Goal: Complete application form

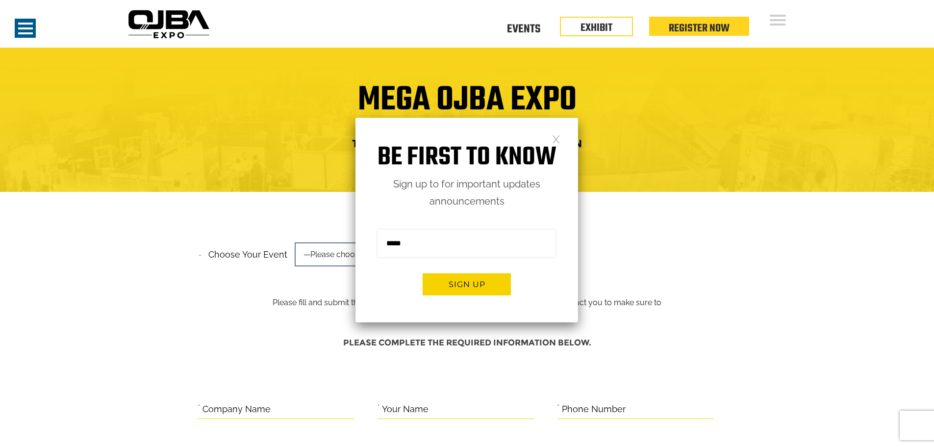
click at [554, 138] on link at bounding box center [556, 138] width 8 height 8
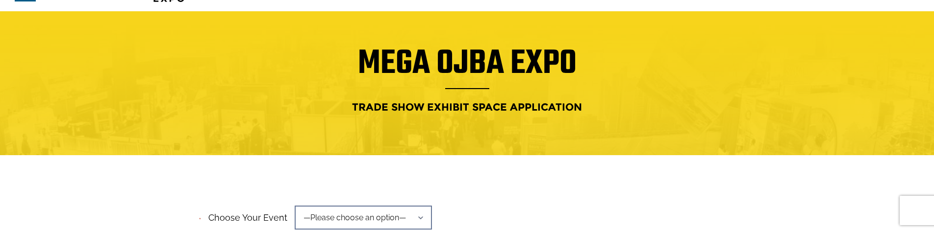
scroll to position [98, 0]
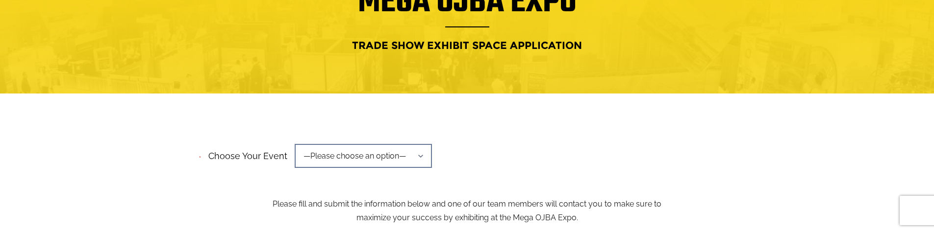
click at [392, 158] on span "—Please choose an option—" at bounding box center [363, 156] width 137 height 24
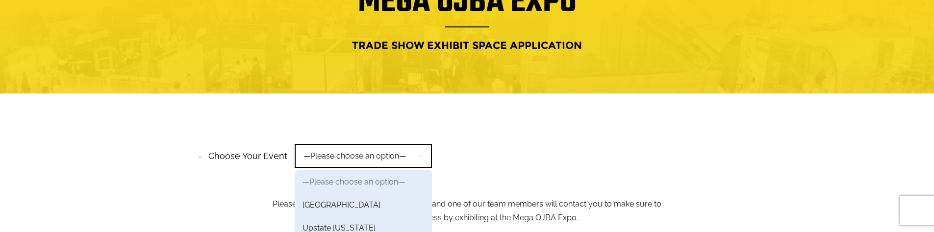
scroll to position [147, 0]
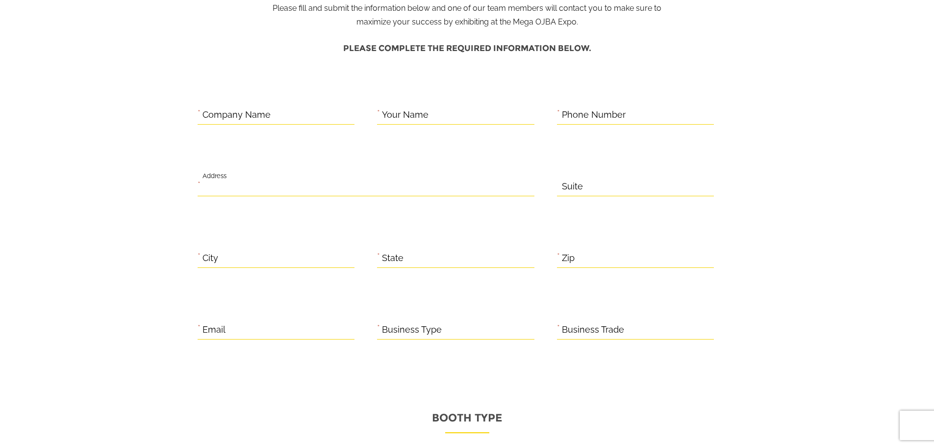
scroll to position [147, 0]
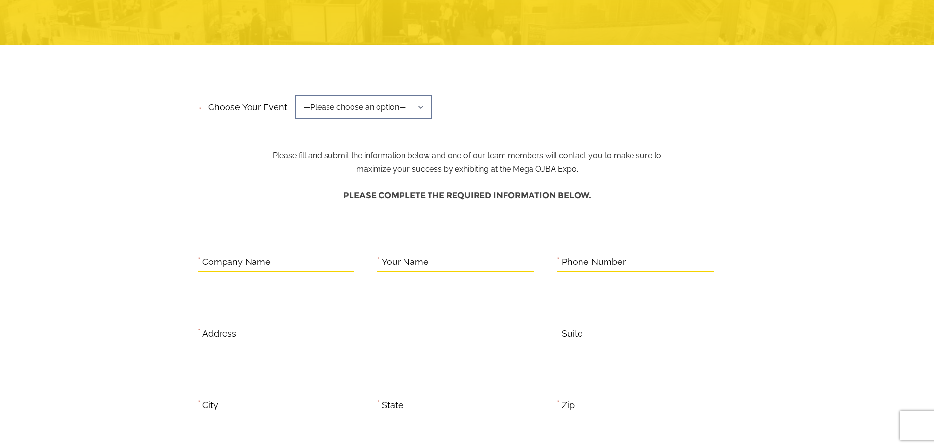
click at [407, 118] on span "—Please choose an option—" at bounding box center [363, 107] width 137 height 24
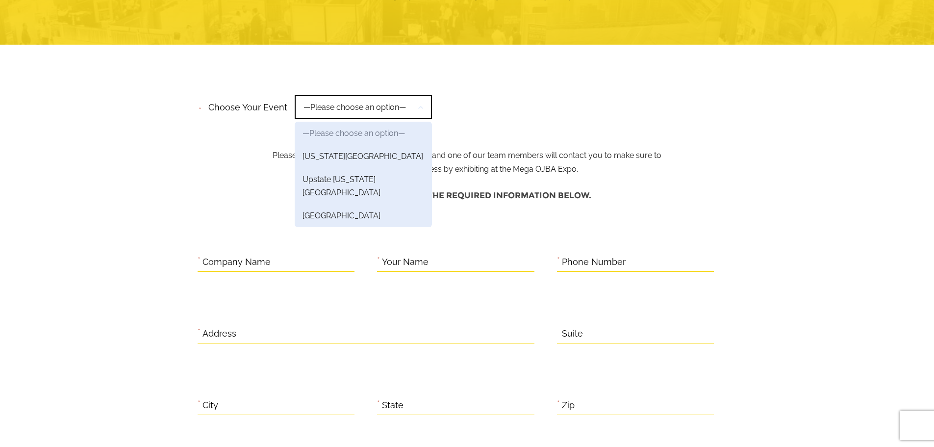
scroll to position [0, 0]
click at [540, 107] on div "**********" at bounding box center [467, 110] width 539 height 37
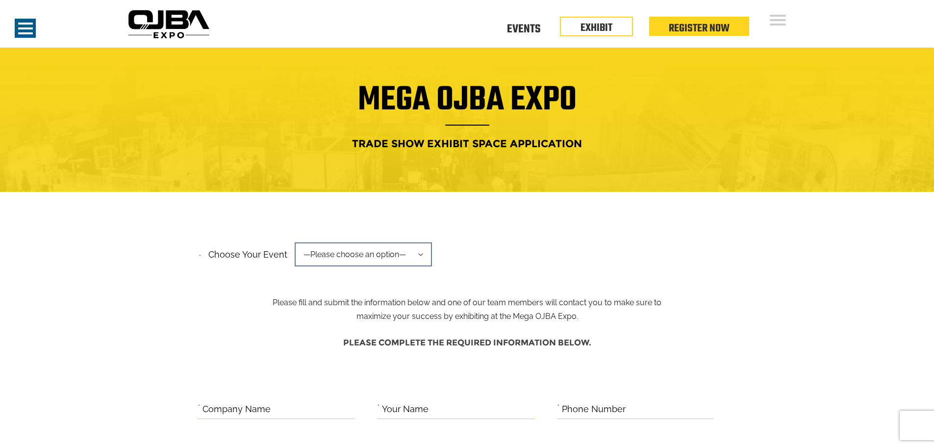
click at [403, 232] on span "—Please choose an option—" at bounding box center [363, 254] width 137 height 24
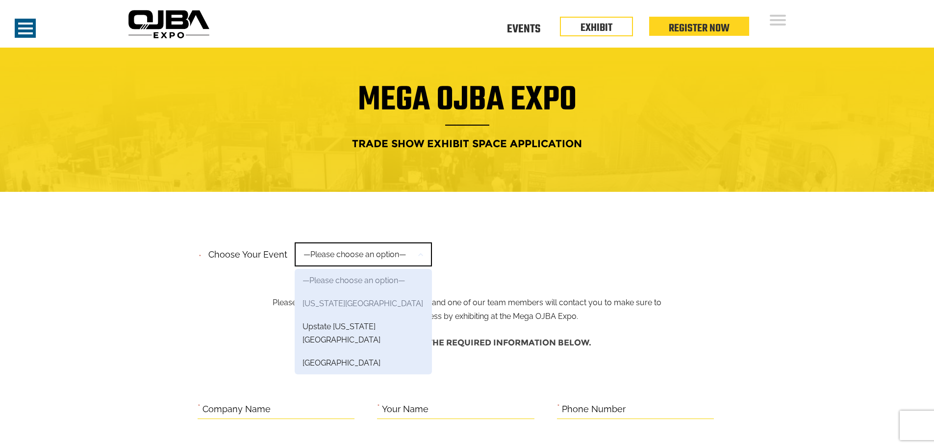
click at [340, 232] on link "[US_STATE][GEOGRAPHIC_DATA]" at bounding box center [363, 303] width 137 height 23
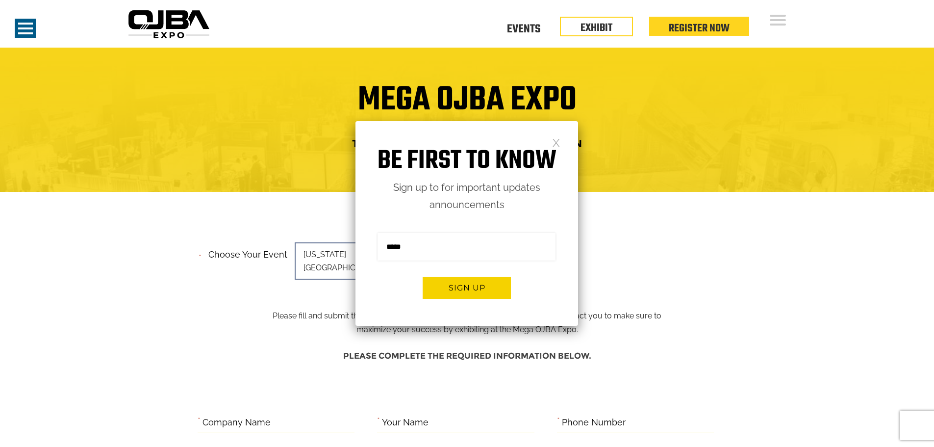
click at [555, 142] on link at bounding box center [556, 142] width 8 height 8
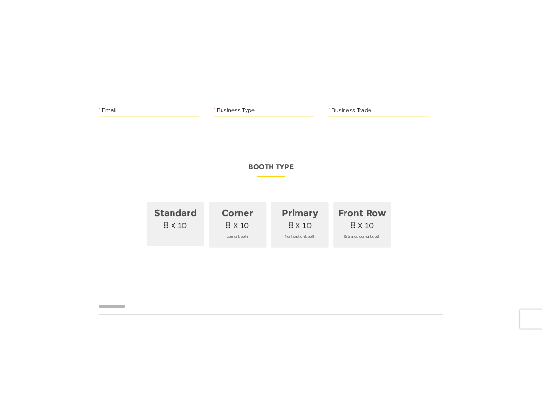
scroll to position [592, 0]
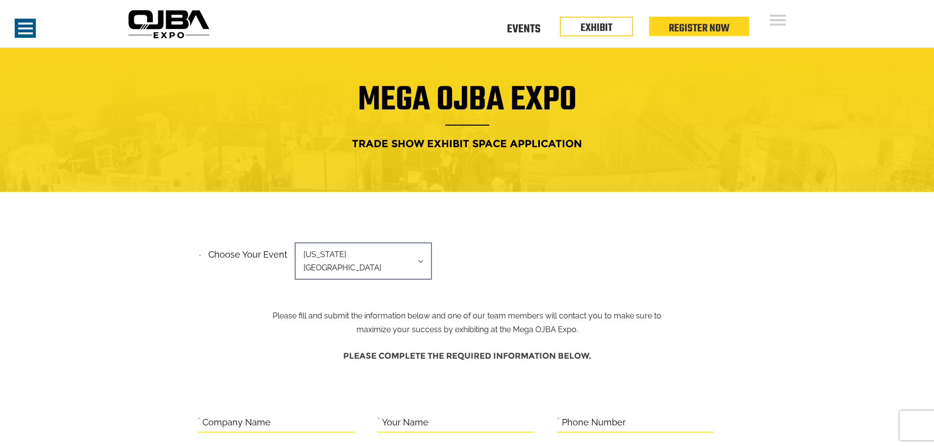
click at [380, 258] on span "[US_STATE][GEOGRAPHIC_DATA]" at bounding box center [363, 260] width 137 height 37
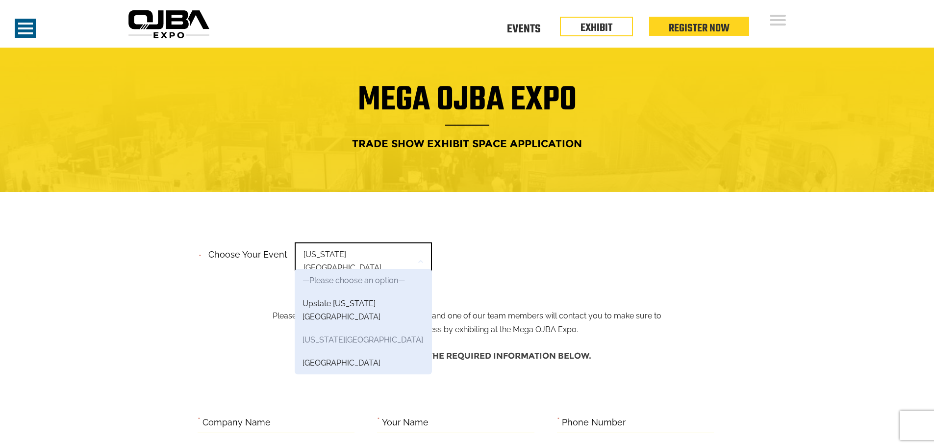
click at [352, 328] on link "[US_STATE][GEOGRAPHIC_DATA]" at bounding box center [363, 339] width 137 height 23
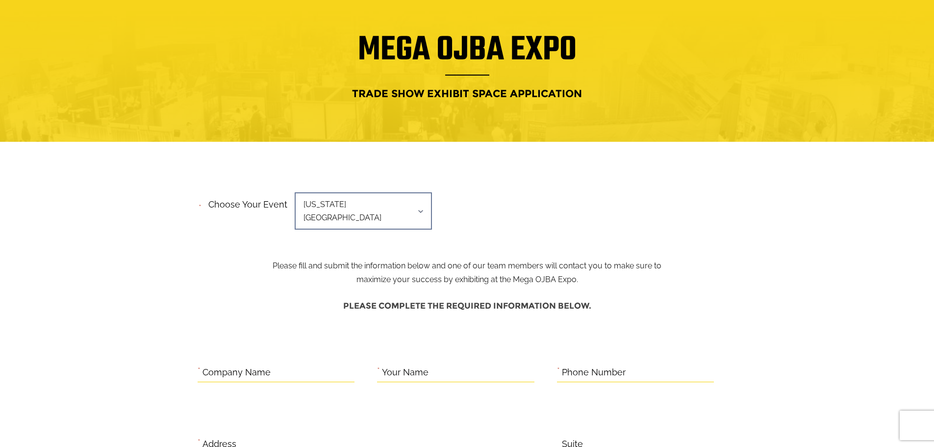
scroll to position [49, 0]
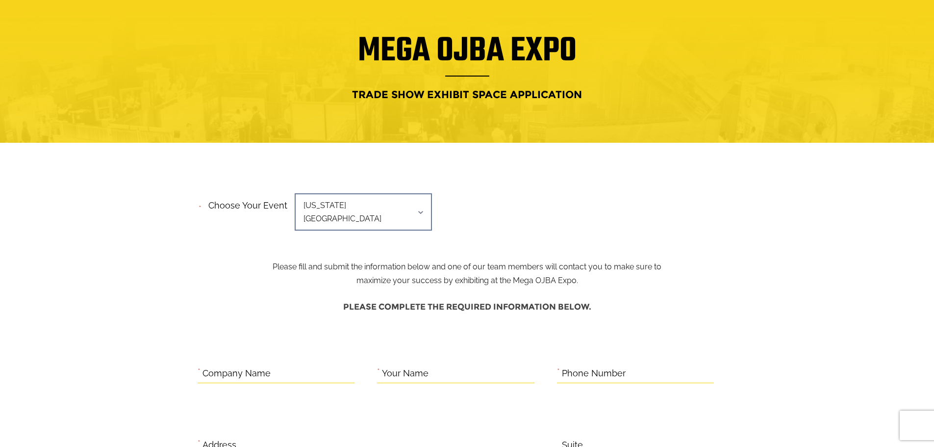
click at [397, 214] on span "[US_STATE][GEOGRAPHIC_DATA]" at bounding box center [363, 211] width 137 height 37
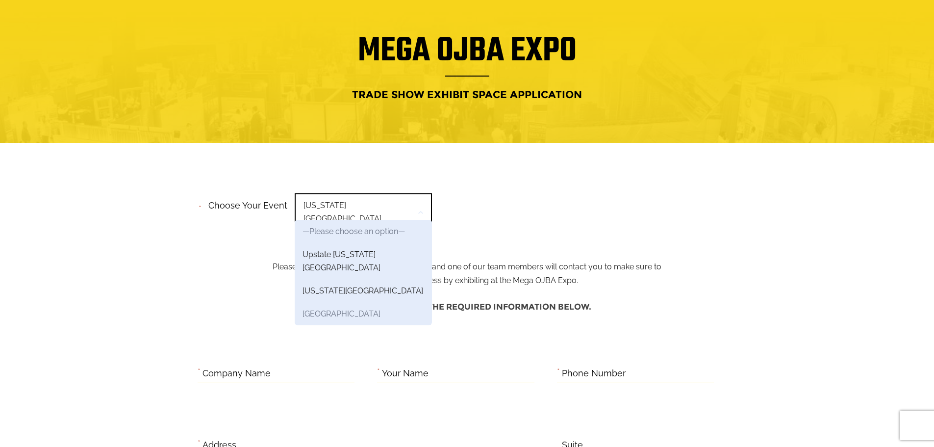
click at [332, 302] on link "[GEOGRAPHIC_DATA]" at bounding box center [363, 313] width 137 height 23
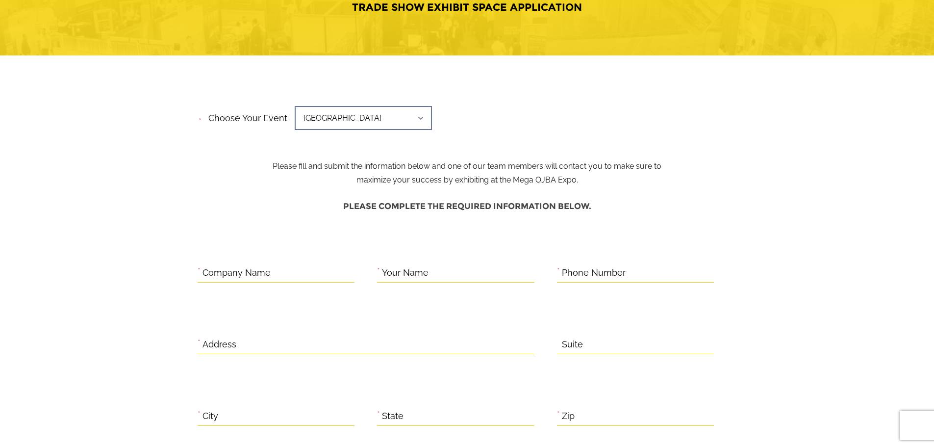
scroll to position [49, 0]
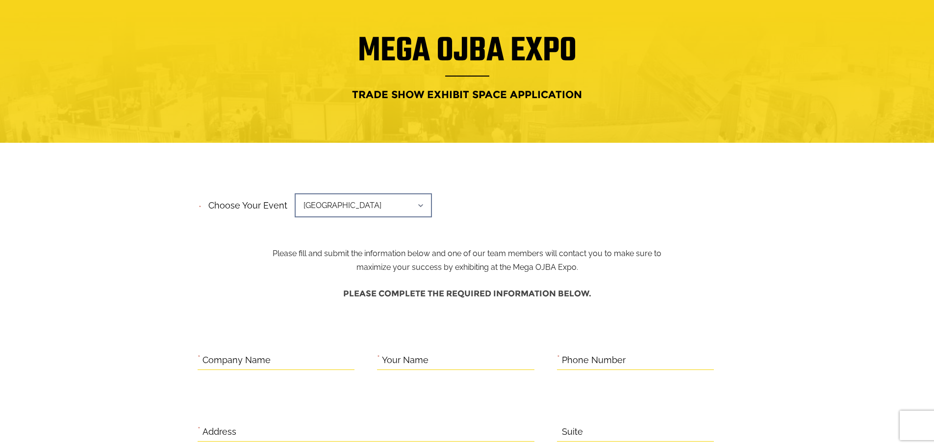
click at [423, 209] on span "[GEOGRAPHIC_DATA]" at bounding box center [363, 205] width 137 height 24
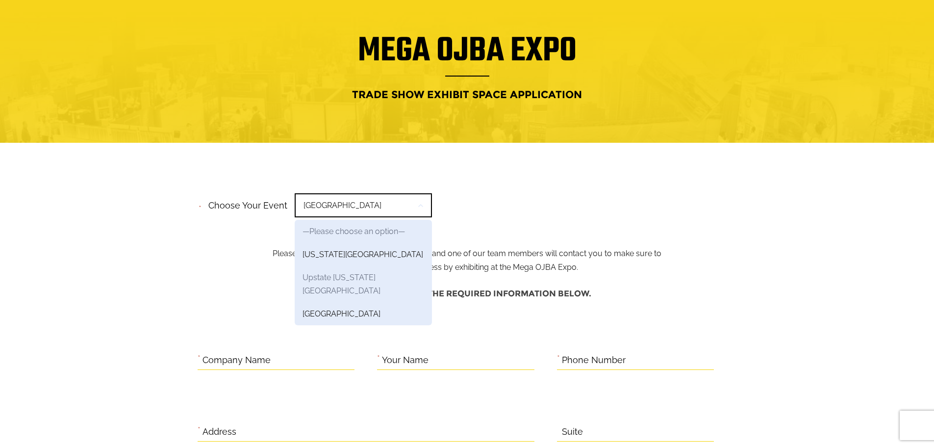
click at [368, 277] on link "Upstate [US_STATE][GEOGRAPHIC_DATA]" at bounding box center [363, 284] width 137 height 36
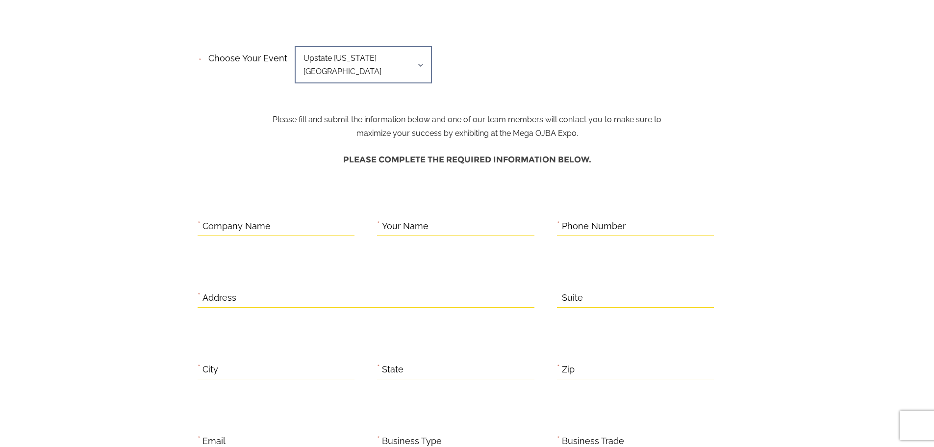
scroll to position [49, 0]
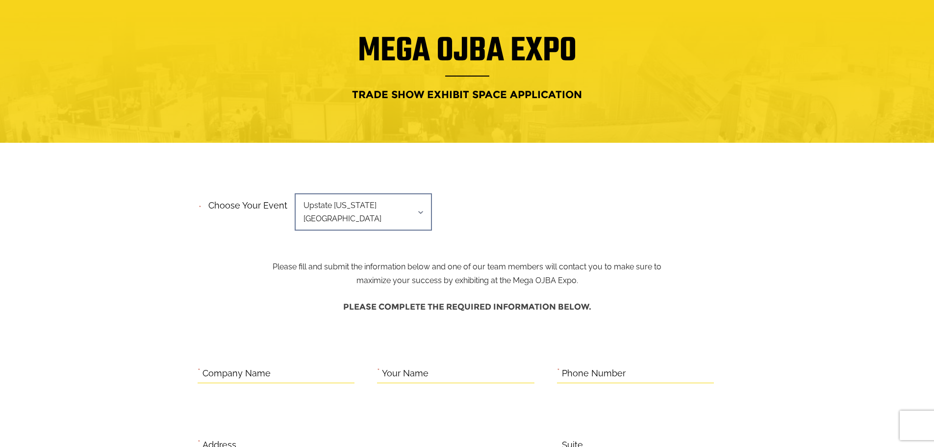
click at [420, 213] on span "Upstate [US_STATE][GEOGRAPHIC_DATA]" at bounding box center [363, 211] width 137 height 37
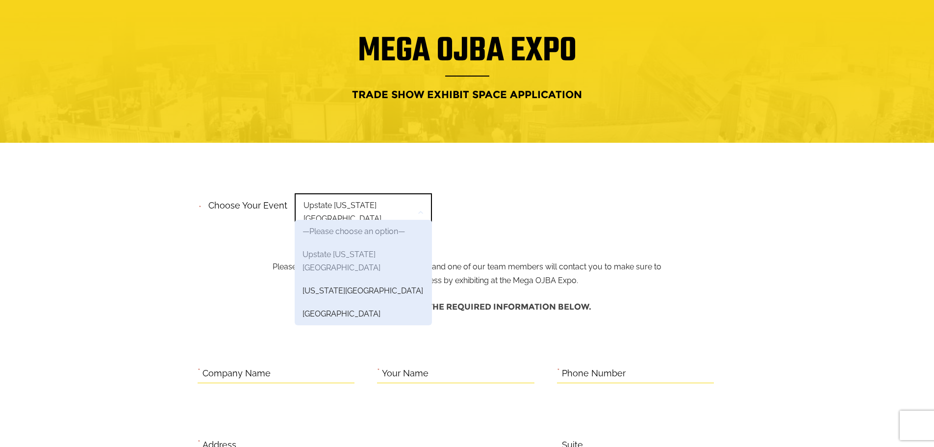
click at [378, 249] on link "Upstate [US_STATE][GEOGRAPHIC_DATA]" at bounding box center [363, 261] width 137 height 36
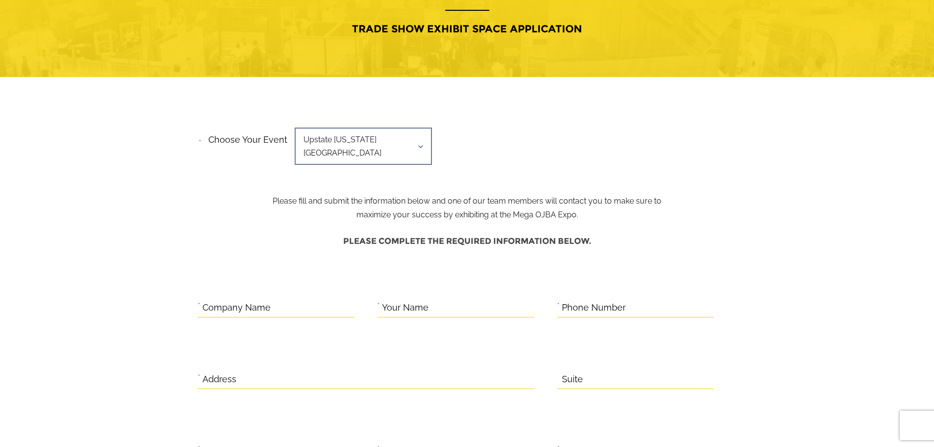
scroll to position [49, 0]
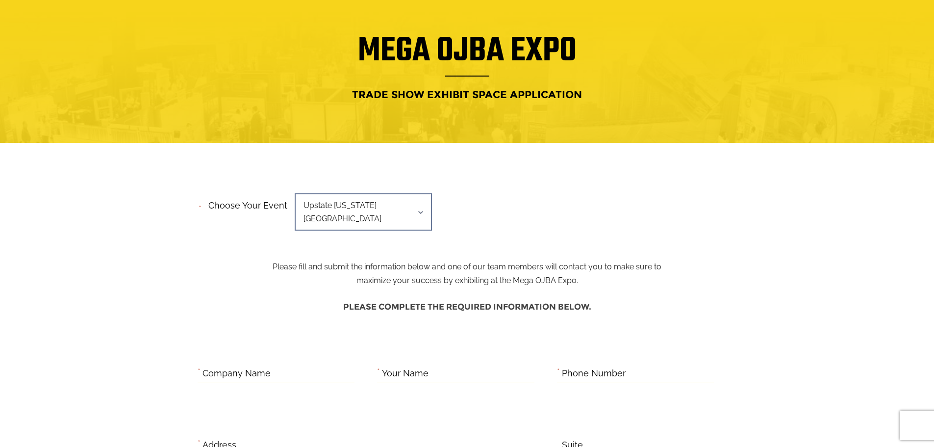
click at [412, 211] on span "Upstate [US_STATE][GEOGRAPHIC_DATA]" at bounding box center [363, 211] width 137 height 37
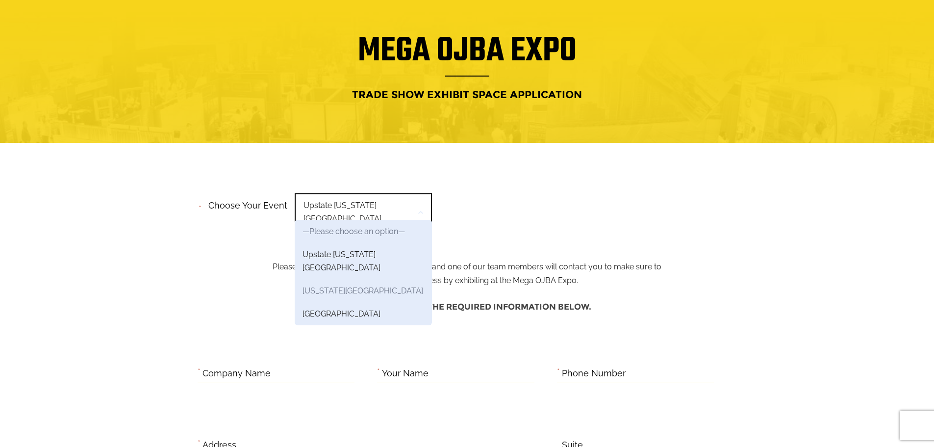
click at [349, 279] on link "[US_STATE][GEOGRAPHIC_DATA]" at bounding box center [363, 290] width 137 height 23
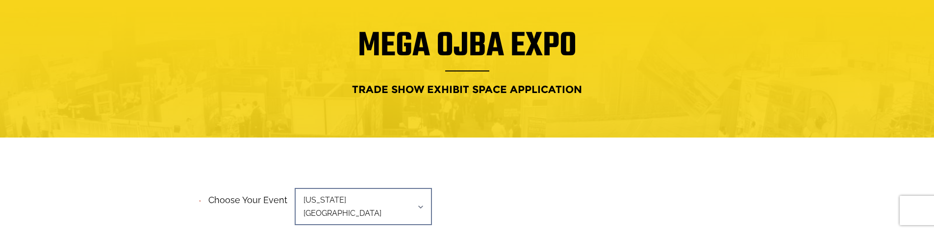
scroll to position [98, 0]
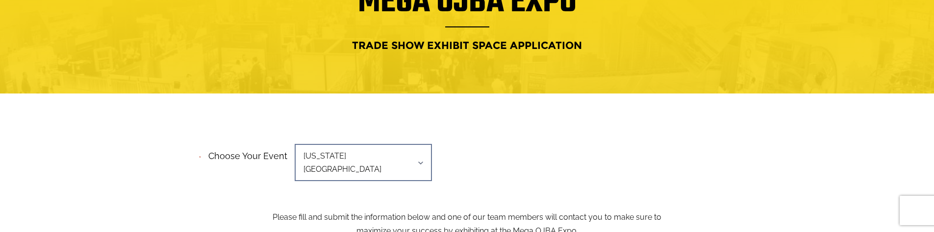
click at [403, 152] on span "[US_STATE][GEOGRAPHIC_DATA]" at bounding box center [363, 162] width 137 height 37
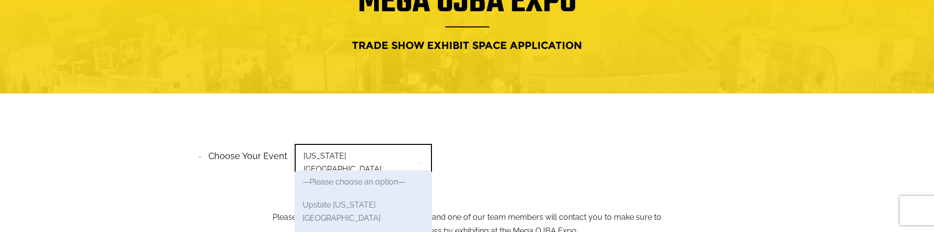
click at [329, 207] on link "Upstate [US_STATE][GEOGRAPHIC_DATA]" at bounding box center [363, 212] width 137 height 36
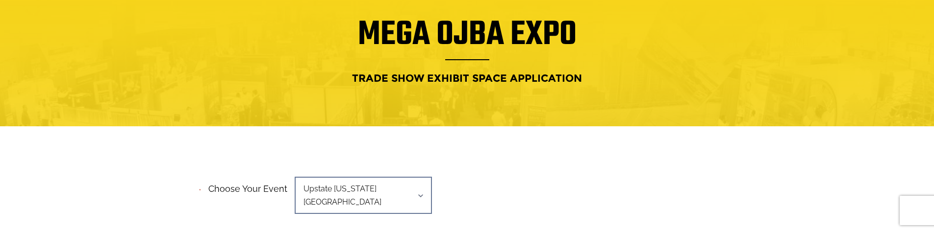
scroll to position [49, 0]
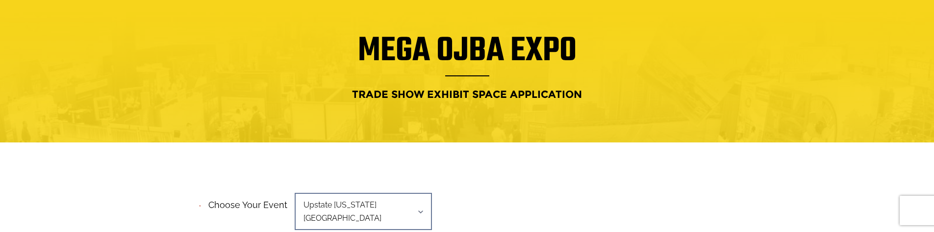
click at [414, 210] on span "Upstate [US_STATE][GEOGRAPHIC_DATA]" at bounding box center [363, 211] width 137 height 37
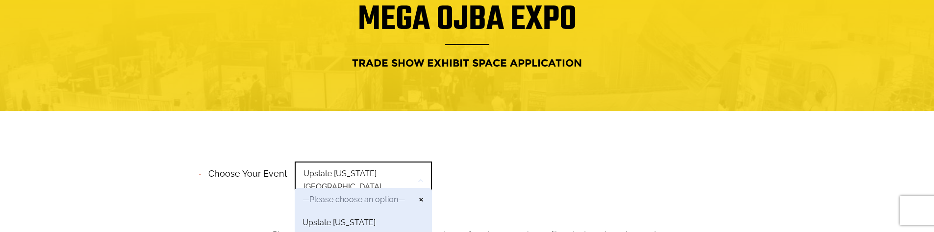
scroll to position [98, 0]
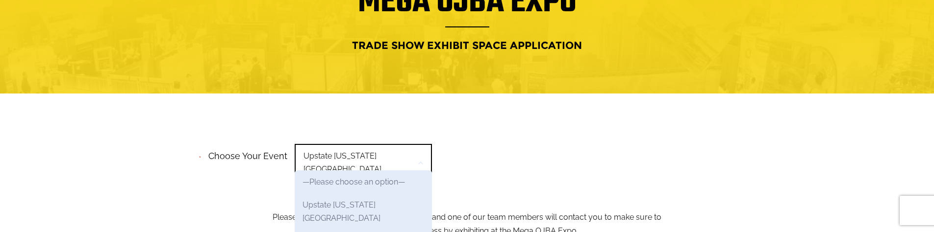
click at [358, 207] on link "Upstate [US_STATE][GEOGRAPHIC_DATA]" at bounding box center [363, 212] width 137 height 36
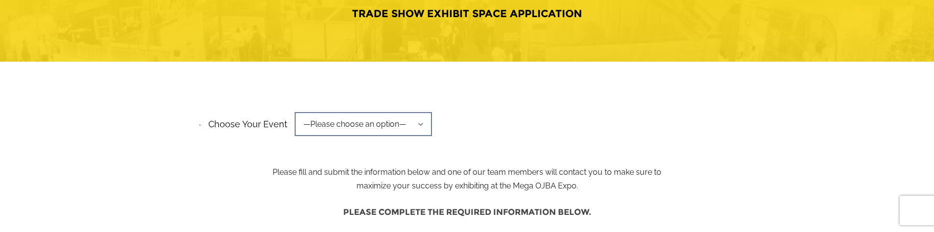
scroll to position [245, 0]
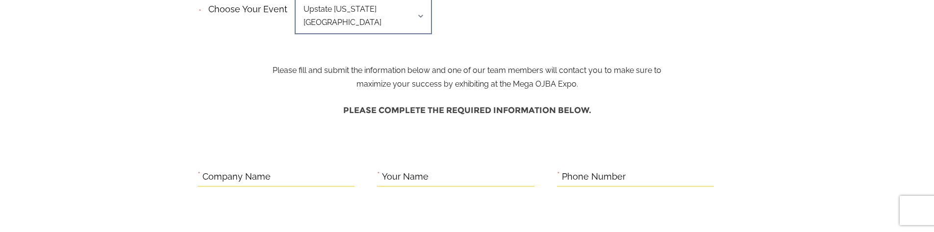
click at [409, 19] on span "Upstate [US_STATE][GEOGRAPHIC_DATA]" at bounding box center [363, 15] width 137 height 37
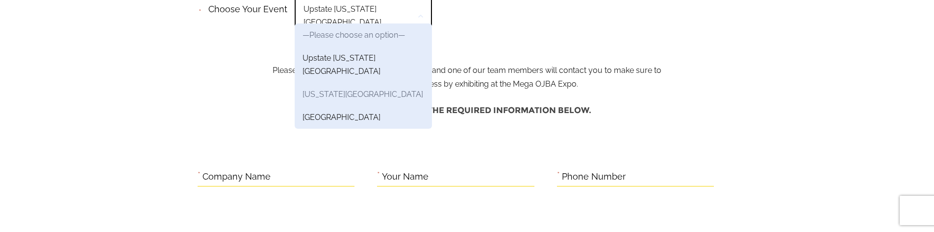
click at [351, 83] on link "[US_STATE][GEOGRAPHIC_DATA]" at bounding box center [363, 94] width 137 height 23
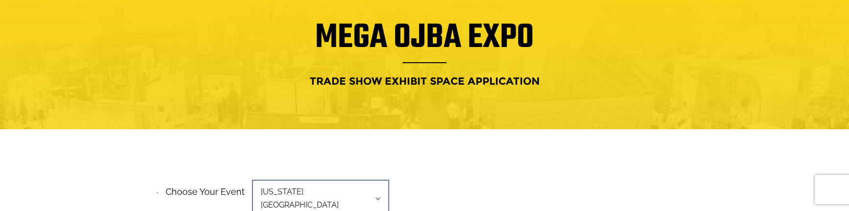
scroll to position [196, 0]
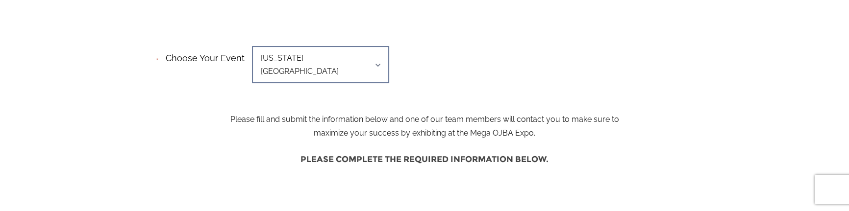
click at [355, 60] on span "[US_STATE][GEOGRAPHIC_DATA]" at bounding box center [320, 64] width 137 height 37
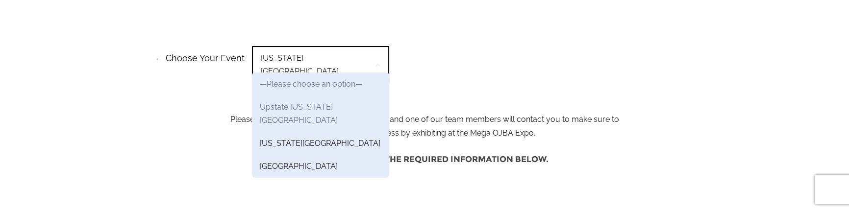
click at [300, 106] on link "Upstate [US_STATE][GEOGRAPHIC_DATA]" at bounding box center [320, 114] width 137 height 36
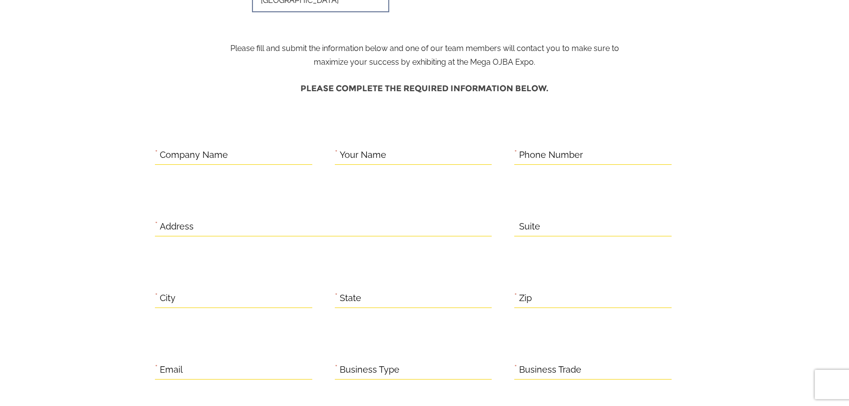
scroll to position [89, 0]
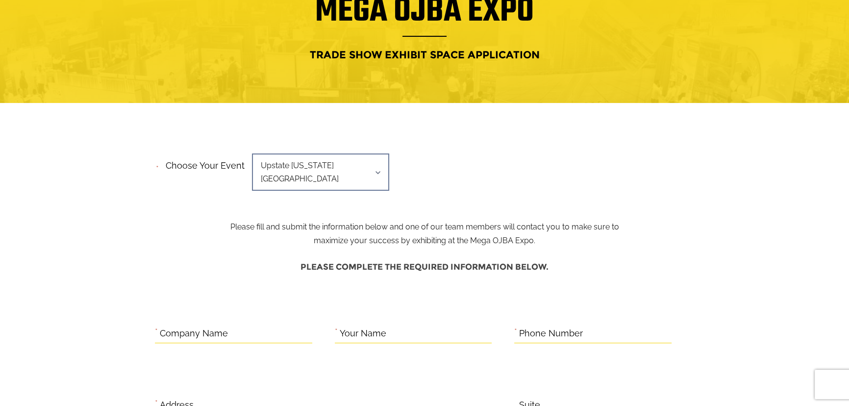
click at [368, 168] on span "Upstate [US_STATE][GEOGRAPHIC_DATA]" at bounding box center [320, 171] width 137 height 37
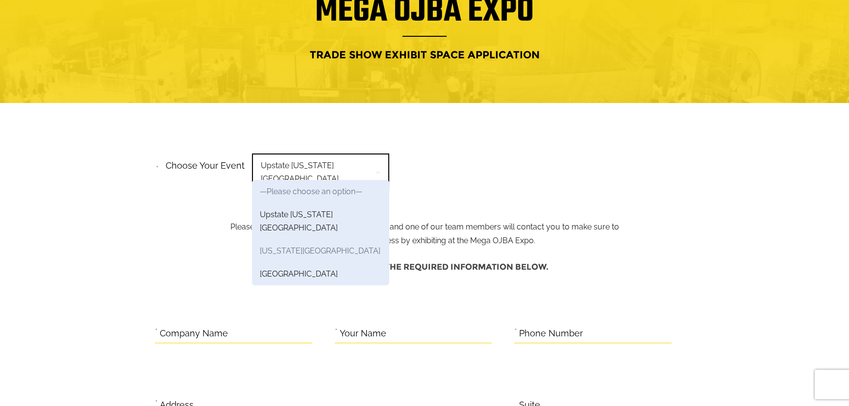
click at [301, 211] on link "[US_STATE][GEOGRAPHIC_DATA]" at bounding box center [320, 250] width 137 height 23
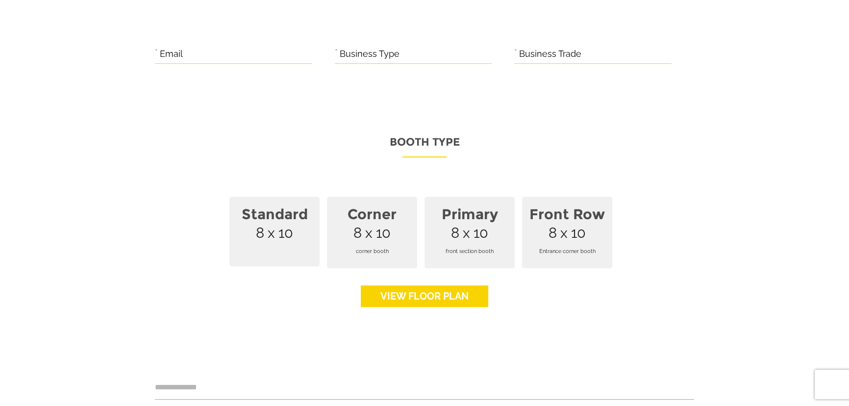
scroll to position [668, 0]
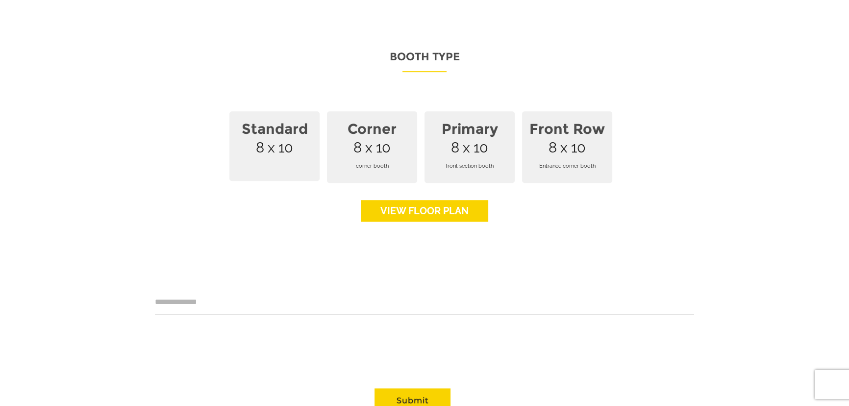
click at [438, 200] on link "View floor Plan" at bounding box center [424, 211] width 127 height 22
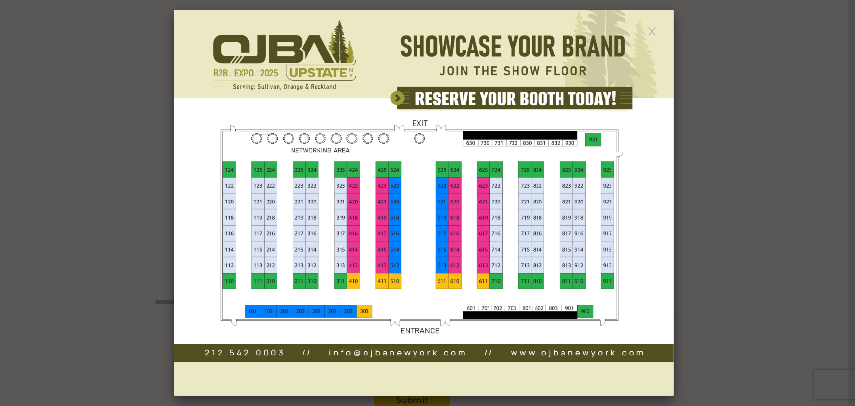
click at [652, 27] on link at bounding box center [652, 30] width 8 height 8
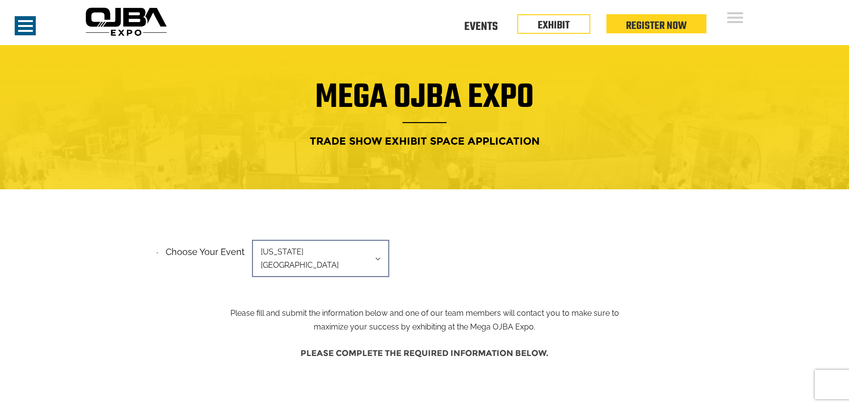
scroll to position [0, 0]
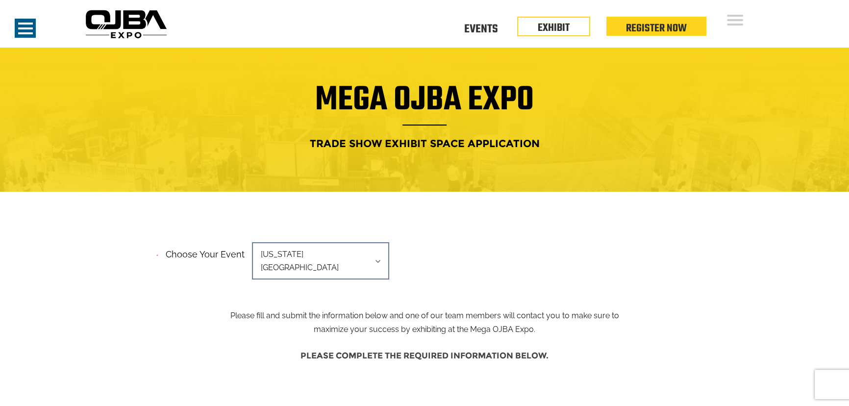
click at [378, 244] on span "[US_STATE][GEOGRAPHIC_DATA]" at bounding box center [320, 260] width 137 height 37
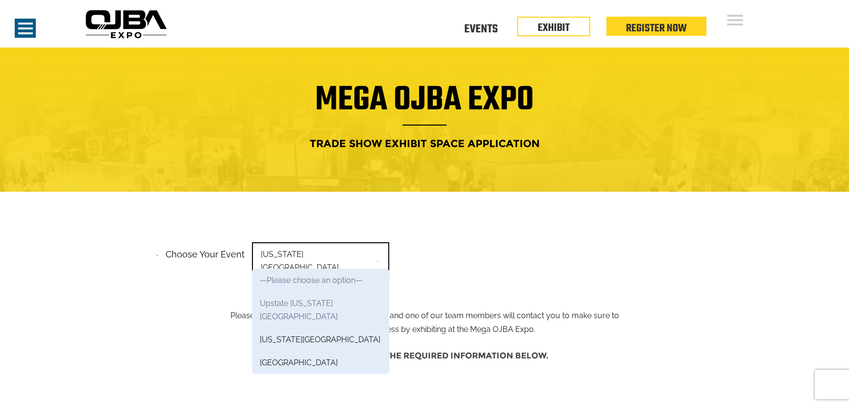
click at [304, 299] on link "Upstate [US_STATE][GEOGRAPHIC_DATA]" at bounding box center [320, 310] width 137 height 36
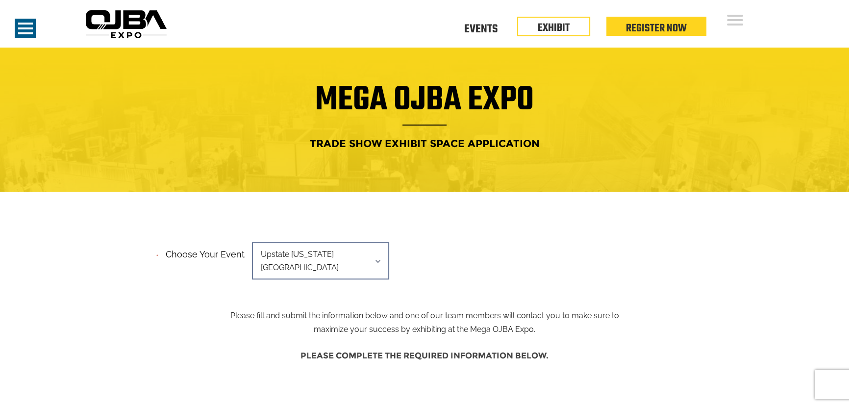
click at [360, 256] on span "Upstate [US_STATE][GEOGRAPHIC_DATA]" at bounding box center [320, 260] width 137 height 37
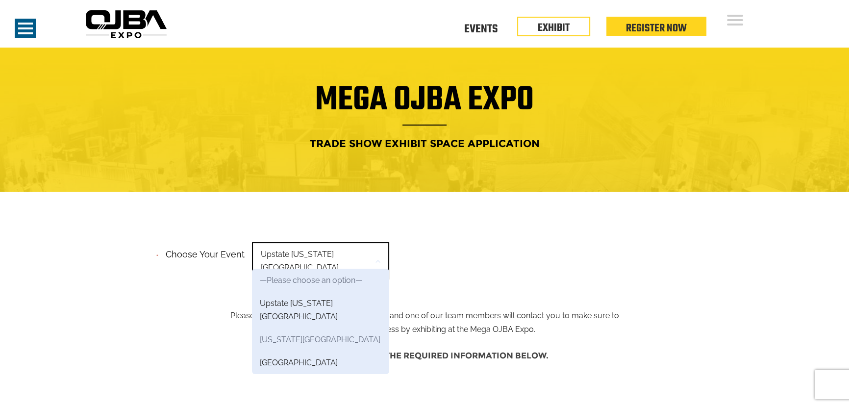
click at [309, 328] on link "[US_STATE][GEOGRAPHIC_DATA]" at bounding box center [320, 339] width 137 height 23
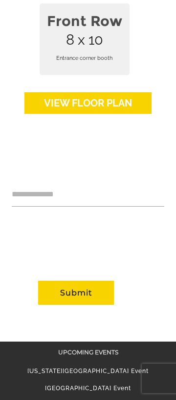
scroll to position [1524, 0]
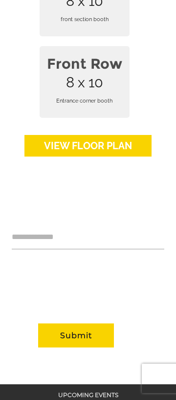
click at [106, 135] on link "View floor Plan" at bounding box center [88, 146] width 127 height 22
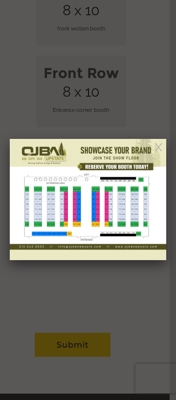
click at [159, 147] on link at bounding box center [159, 146] width 8 height 8
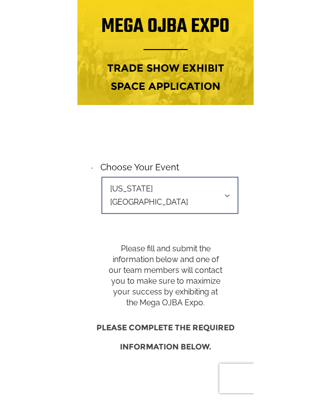
scroll to position [0, 0]
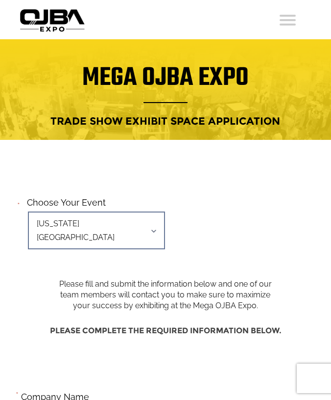
click at [159, 230] on span "[US_STATE][GEOGRAPHIC_DATA]" at bounding box center [96, 229] width 137 height 37
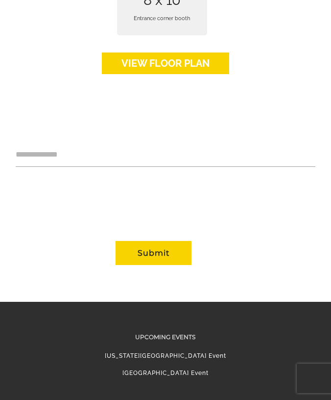
scroll to position [1177, 0]
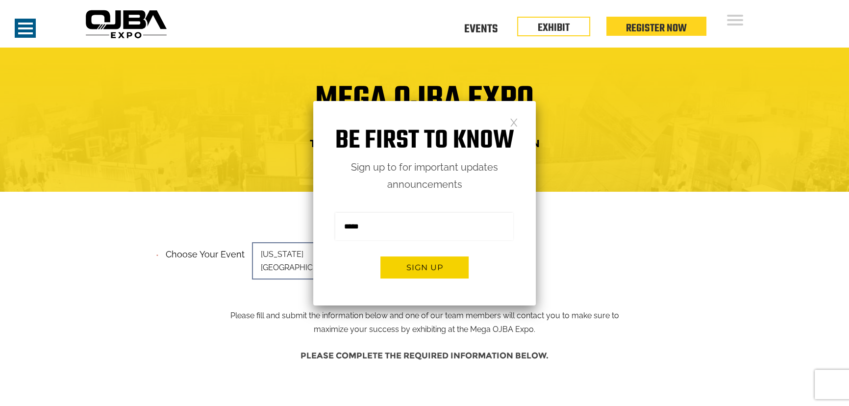
click at [513, 121] on link at bounding box center [514, 122] width 8 height 8
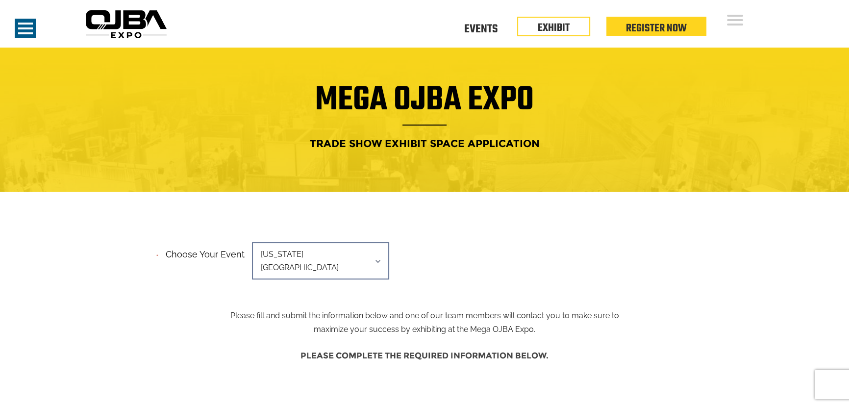
click at [376, 251] on span "[US_STATE][GEOGRAPHIC_DATA]" at bounding box center [320, 260] width 137 height 37
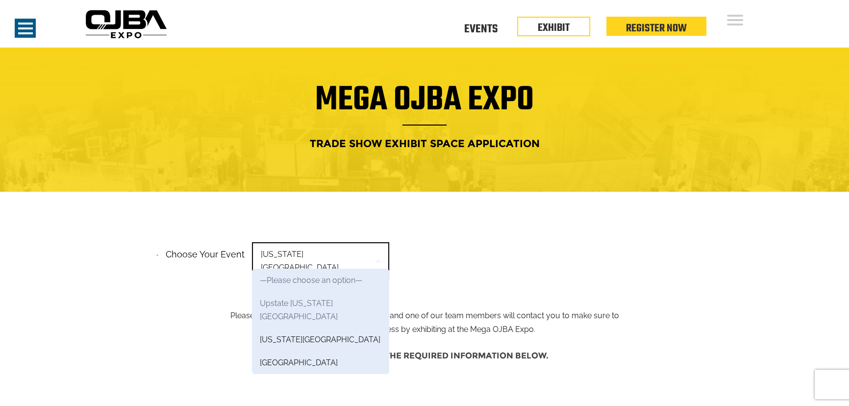
click at [304, 298] on link "Upstate [US_STATE][GEOGRAPHIC_DATA]" at bounding box center [320, 310] width 137 height 36
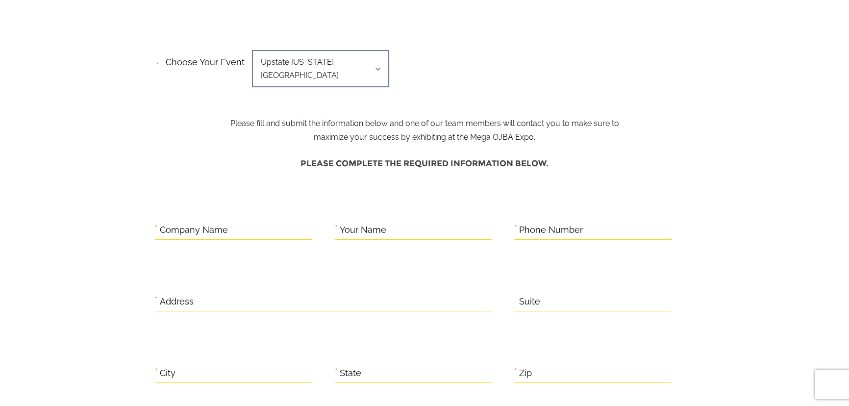
scroll to position [133, 0]
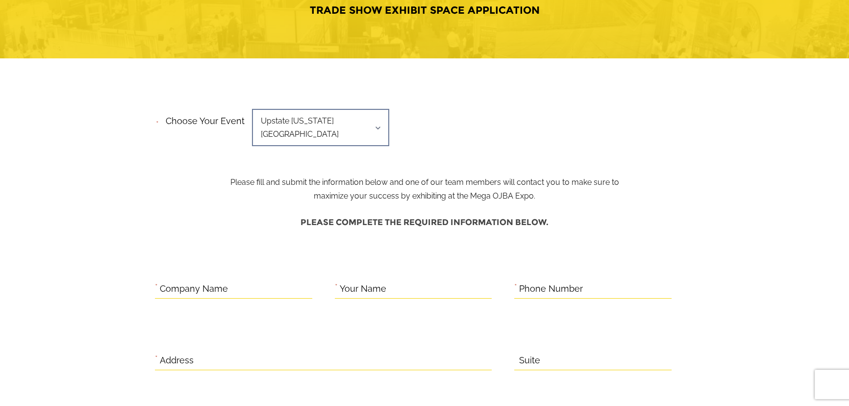
click at [380, 126] on span "Upstate [US_STATE][GEOGRAPHIC_DATA]" at bounding box center [320, 127] width 137 height 37
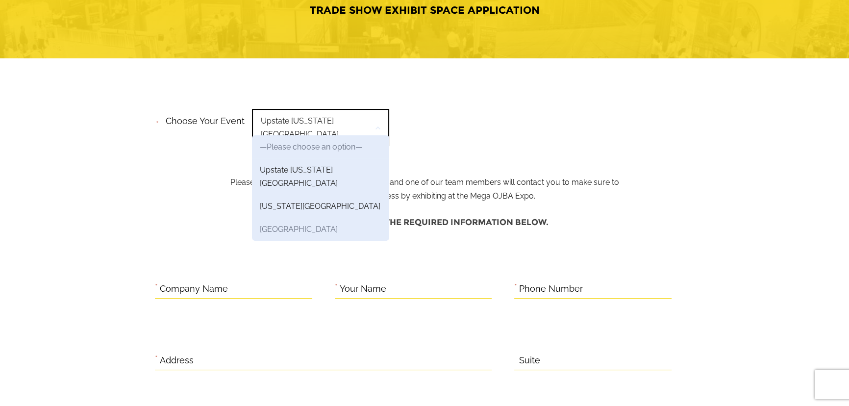
click at [314, 218] on link "[GEOGRAPHIC_DATA]" at bounding box center [320, 229] width 137 height 23
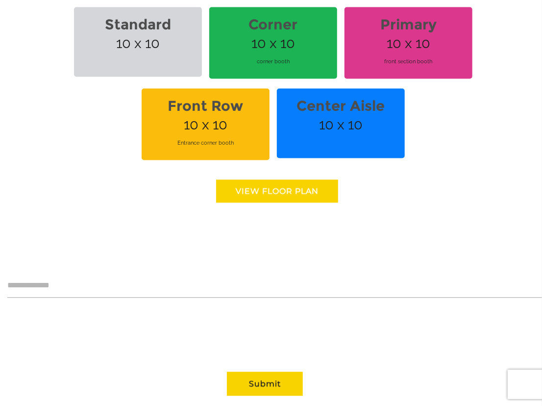
scroll to position [701, 0]
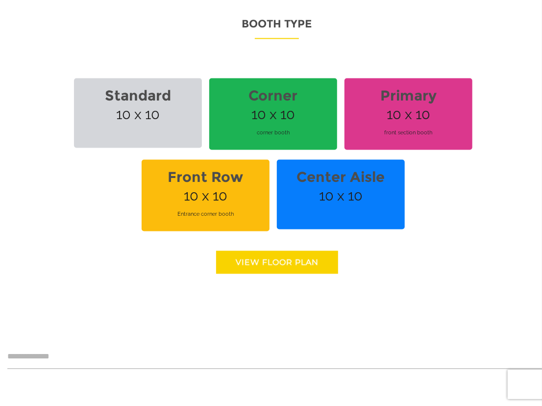
click at [275, 98] on strong "Corner" at bounding box center [273, 96] width 116 height 28
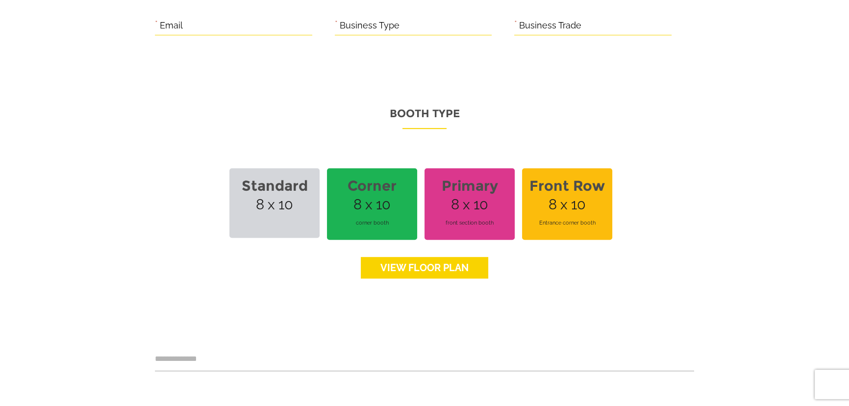
click at [542, 253] on div "**********" at bounding box center [424, 29] width 686 height 899
click at [542, 173] on strong "Front Row" at bounding box center [567, 186] width 78 height 28
click at [474, 172] on strong "Primary" at bounding box center [469, 186] width 78 height 28
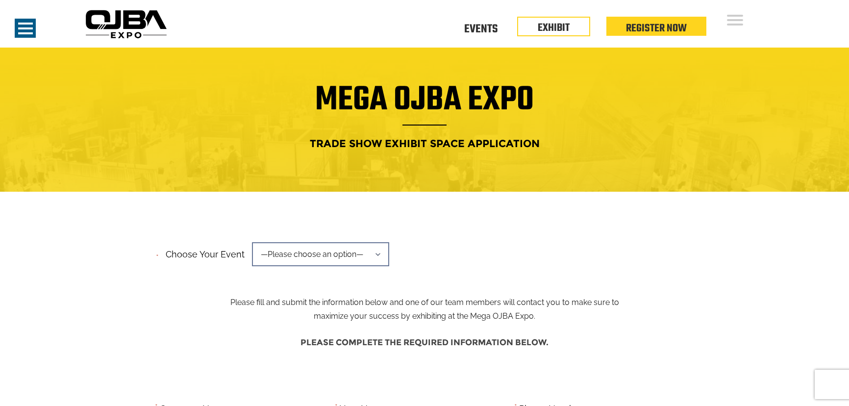
scroll to position [490, 0]
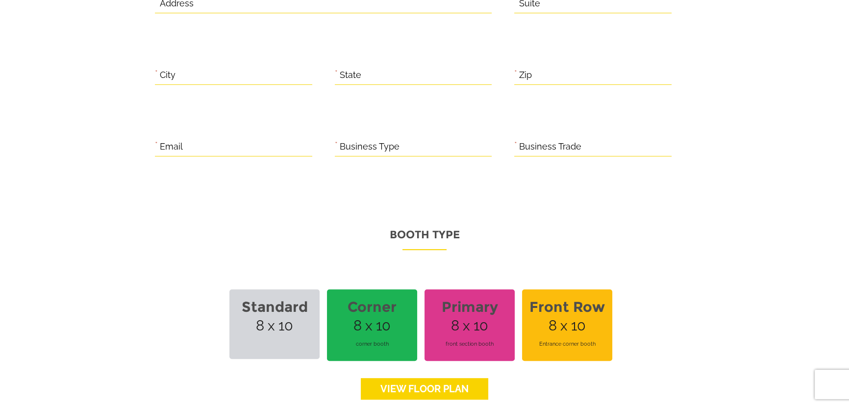
click at [453, 293] on strong "Primary" at bounding box center [469, 307] width 78 height 28
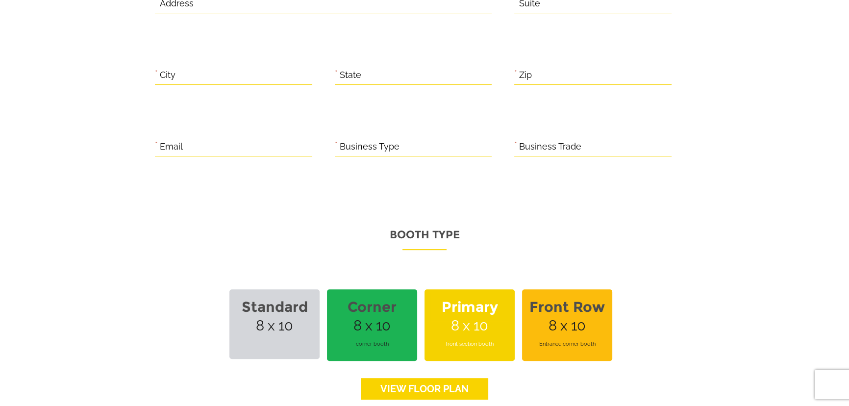
click at [398, 293] on strong "Corner" at bounding box center [372, 307] width 78 height 28
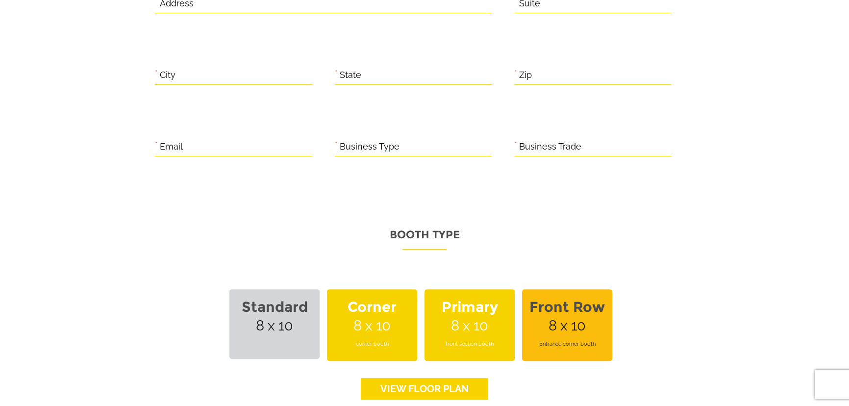
click at [282, 289] on span "Standard 8 x 10" at bounding box center [274, 324] width 90 height 70
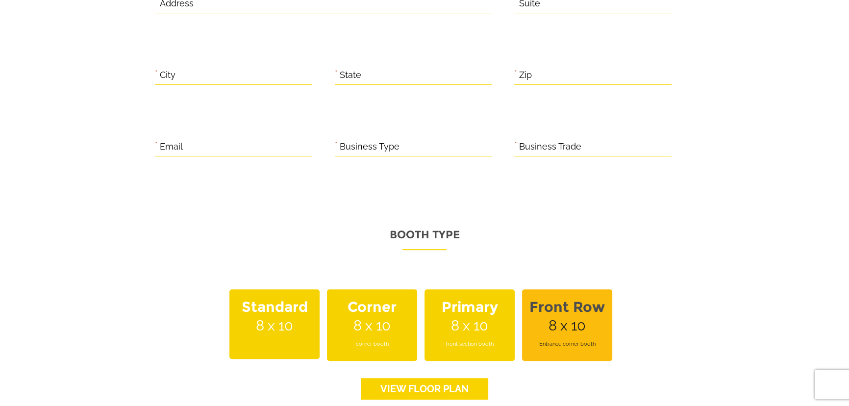
click at [606, 289] on span "Front Row 8 x 10 Entrance corner booth" at bounding box center [567, 325] width 90 height 72
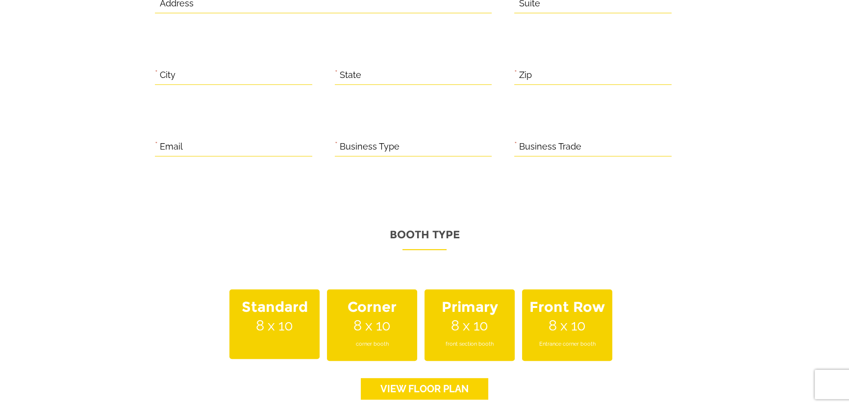
click at [606, 289] on span "Front Row 8 x 10 Entrance corner booth" at bounding box center [567, 325] width 90 height 72
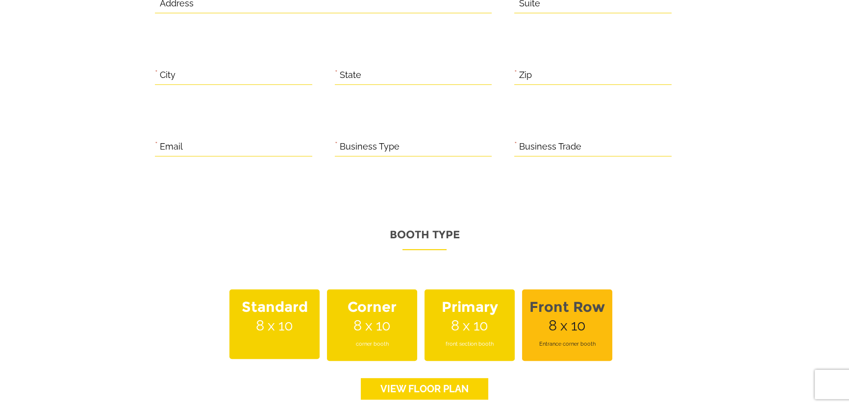
click at [390, 293] on strong "Corner" at bounding box center [372, 307] width 78 height 28
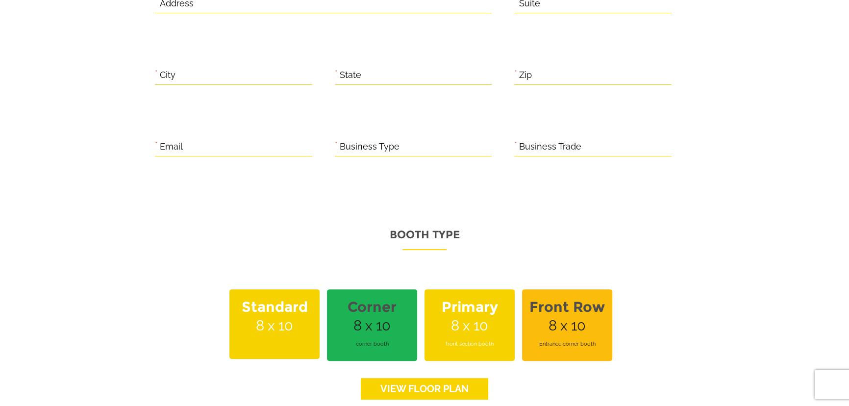
click at [310, 297] on strong "Standard" at bounding box center [274, 307] width 78 height 28
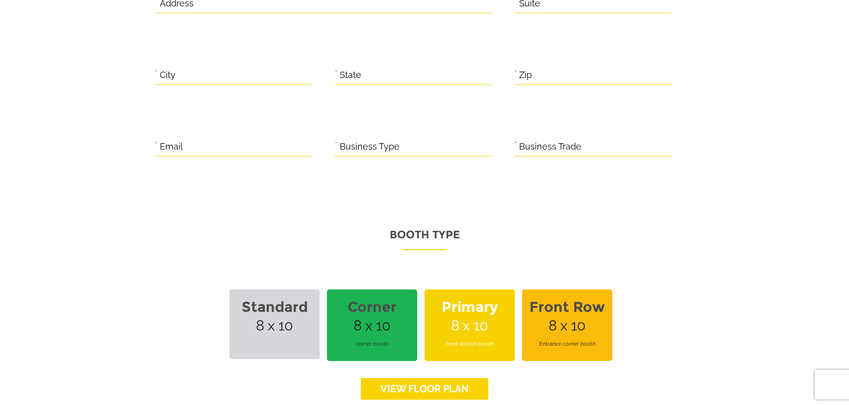
click at [469, 295] on strong "Primary" at bounding box center [469, 307] width 78 height 28
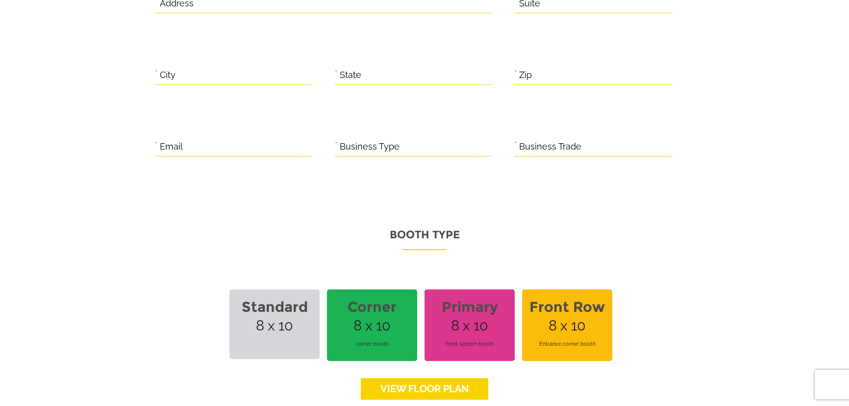
click at [596, 300] on strong "Front Row" at bounding box center [567, 307] width 78 height 28
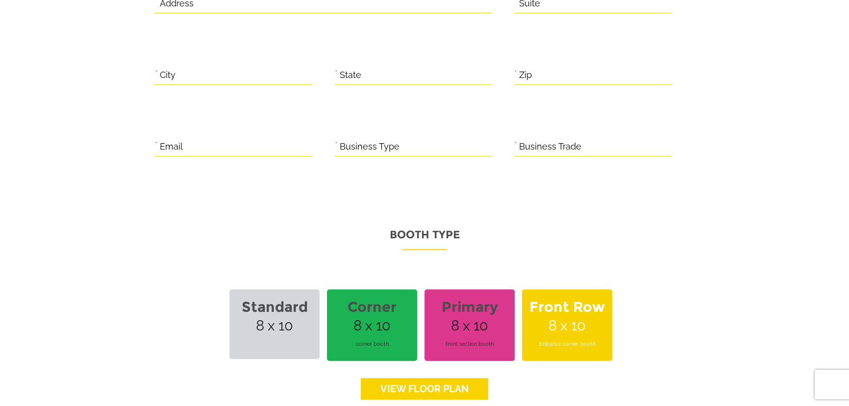
drag, startPoint x: 619, startPoint y: 300, endPoint x: 602, endPoint y: 303, distance: 18.0
click at [617, 301] on p "Standard 8 x 10 Corner 8 x 10 corner booth Primary 8 x 10 front section booth F…" at bounding box center [424, 329] width 539 height 81
click at [592, 300] on strong "Front Row" at bounding box center [567, 307] width 78 height 28
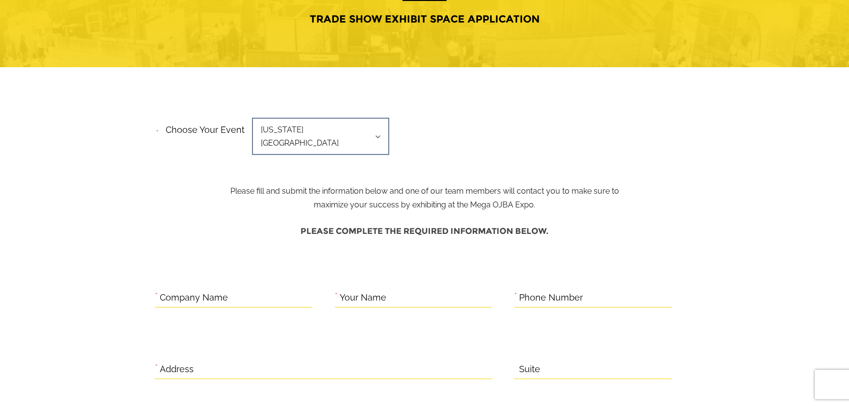
scroll to position [0, 0]
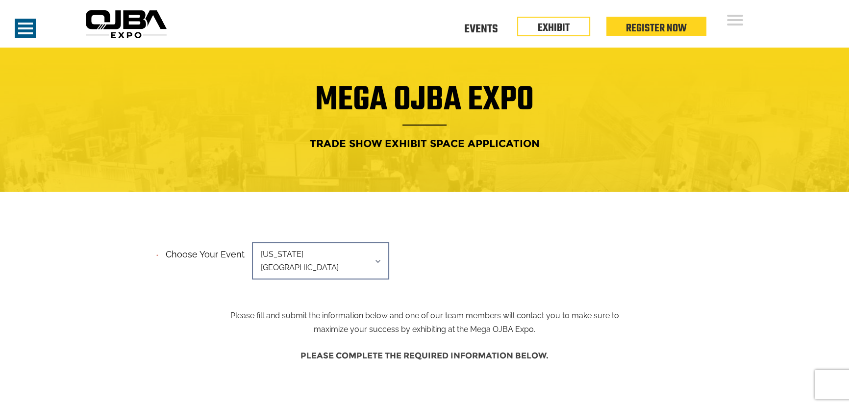
click at [651, 271] on div "**********" at bounding box center [424, 264] width 539 height 50
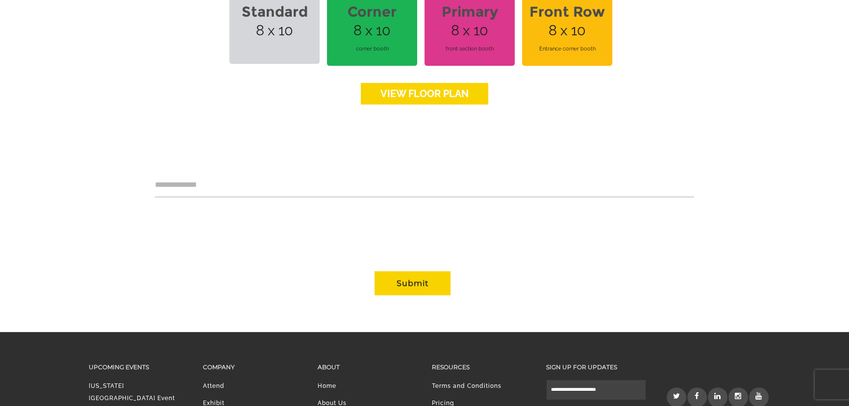
scroll to position [879, 0]
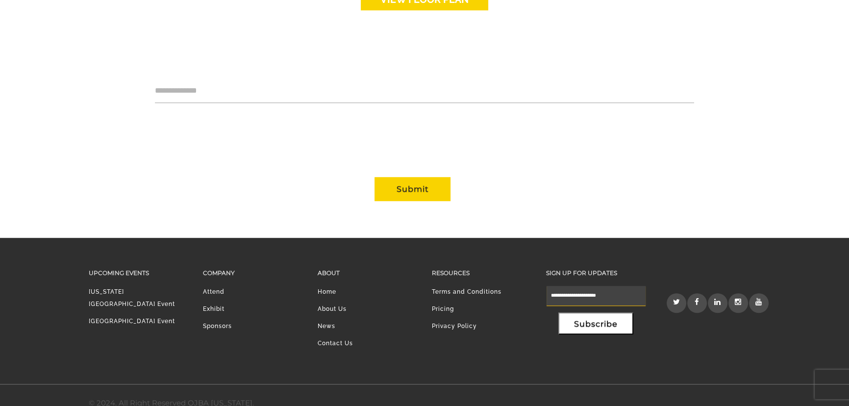
click at [612, 286] on input "email" at bounding box center [596, 296] width 99 height 20
click at [540, 361] on div "Upcoming Events New York Region Event Mid Atlantic Region Event Company Attend …" at bounding box center [424, 311] width 686 height 146
click at [574, 286] on input "email" at bounding box center [596, 296] width 99 height 20
click at [766, 356] on div "Upcoming Events New York Region Event Mid Atlantic Region Event Company Attend …" at bounding box center [424, 311] width 686 height 146
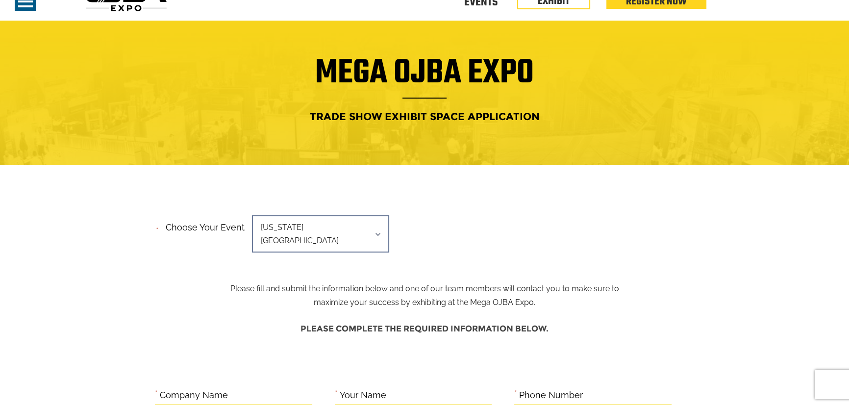
scroll to position [0, 0]
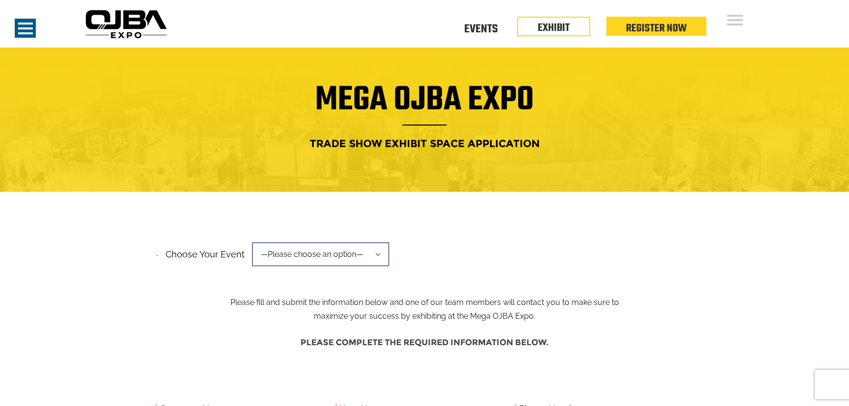
click at [20, 26] on div "sidenav" at bounding box center [25, 28] width 21 height 19
